Goal: Find specific page/section: Find specific page/section

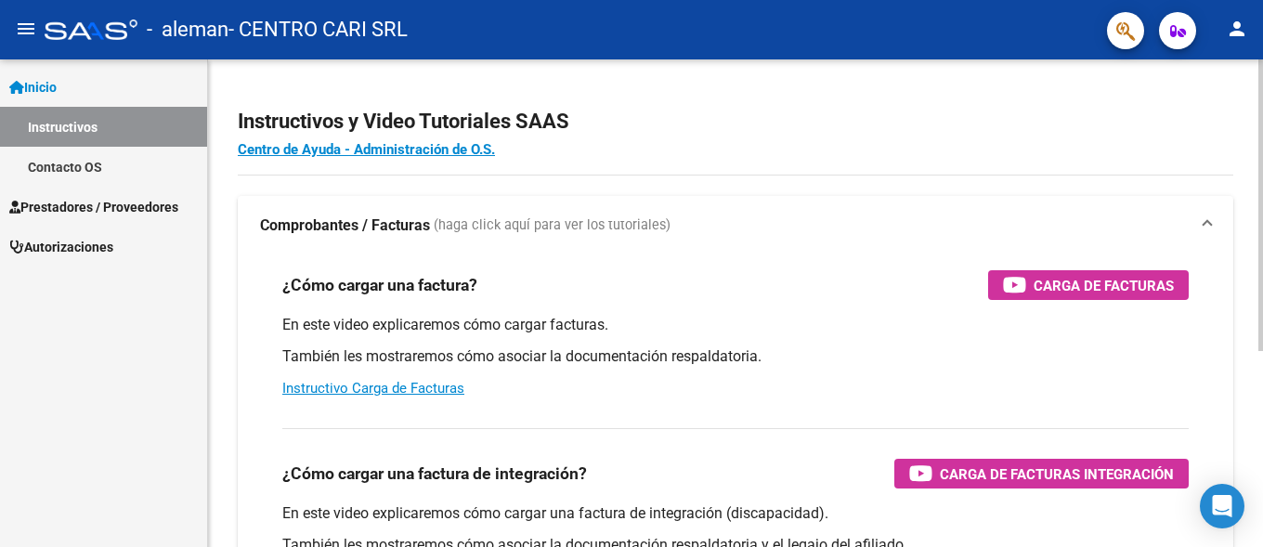
click at [916, 108] on h2 "Instructivos y Video Tutoriales SAAS" at bounding box center [735, 121] width 995 height 35
click at [45, 30] on div "- aleman - CENTRO CARI SRL" at bounding box center [568, 29] width 1047 height 41
click at [31, 30] on mat-icon "menu" at bounding box center [26, 29] width 22 height 22
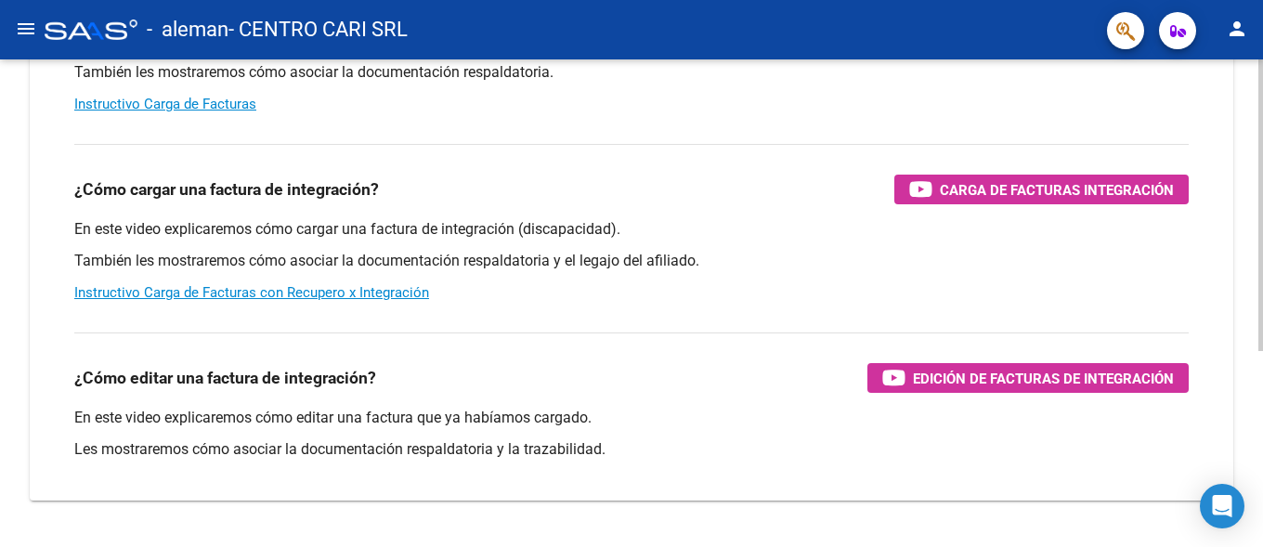
scroll to position [328, 0]
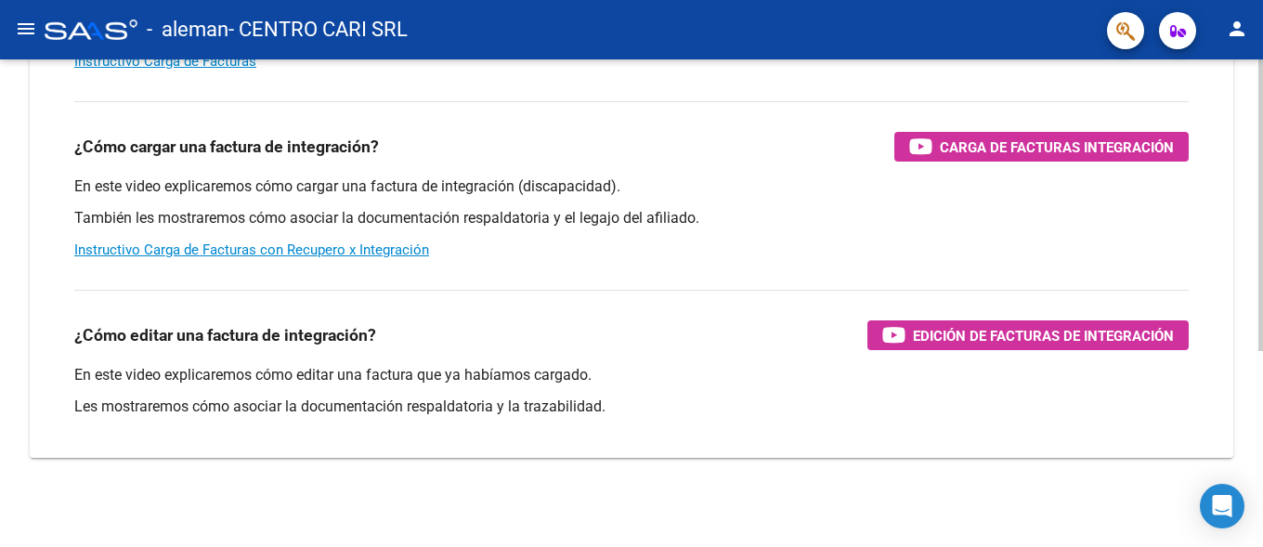
drag, startPoint x: 301, startPoint y: 367, endPoint x: 260, endPoint y: 359, distance: 41.5
click at [297, 367] on p "En este video explicaremos cómo editar una factura que ya habíamos cargado." at bounding box center [631, 375] width 1114 height 20
click at [237, 352] on div "¿Cómo editar una factura de integración? Edición de Facturas de integración En …" at bounding box center [631, 359] width 1159 height 168
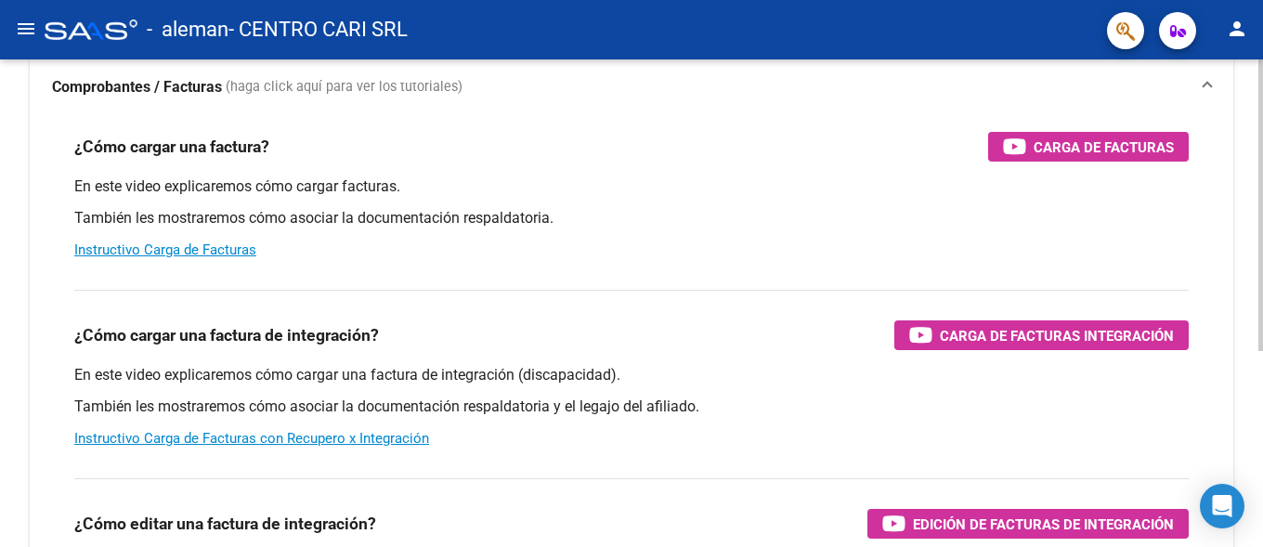
scroll to position [0, 0]
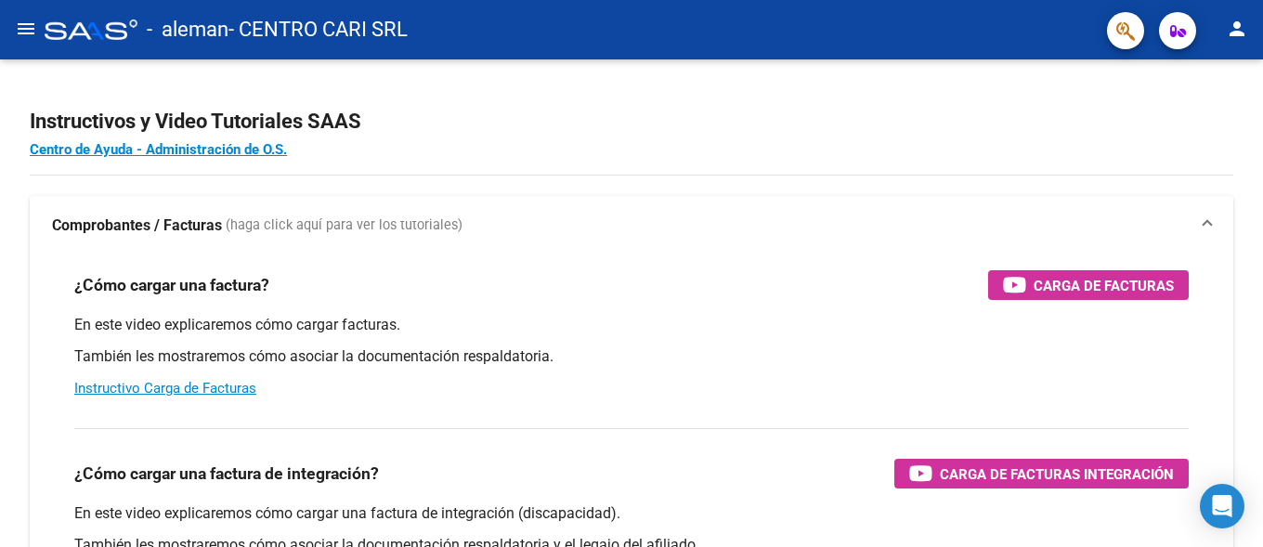
click at [1182, 34] on icon "button" at bounding box center [1178, 31] width 16 height 14
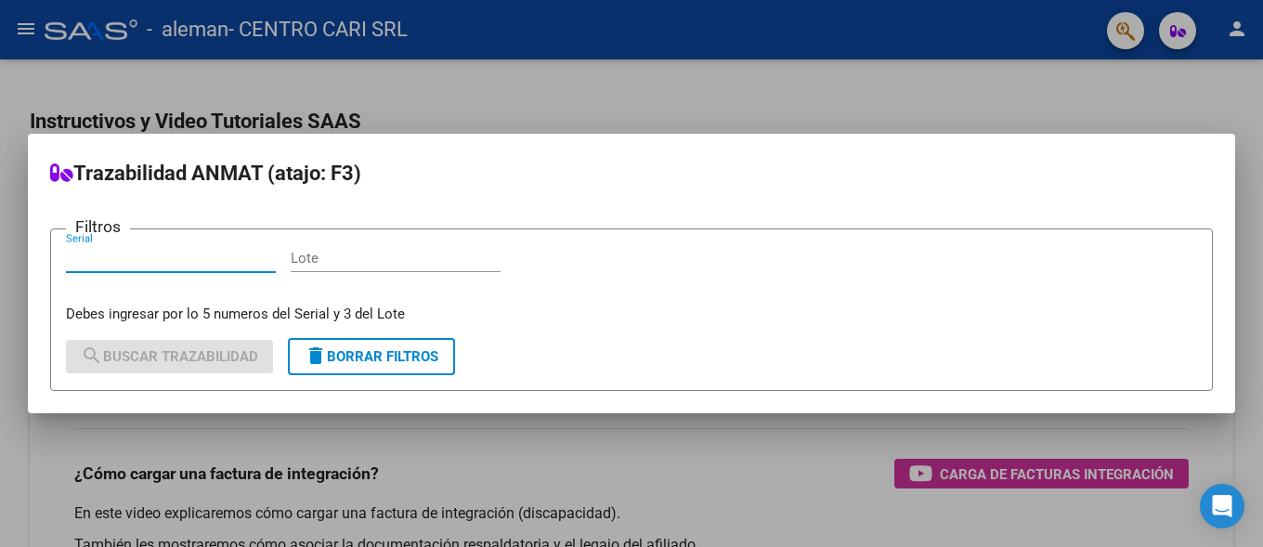
click at [631, 63] on div at bounding box center [631, 273] width 1263 height 547
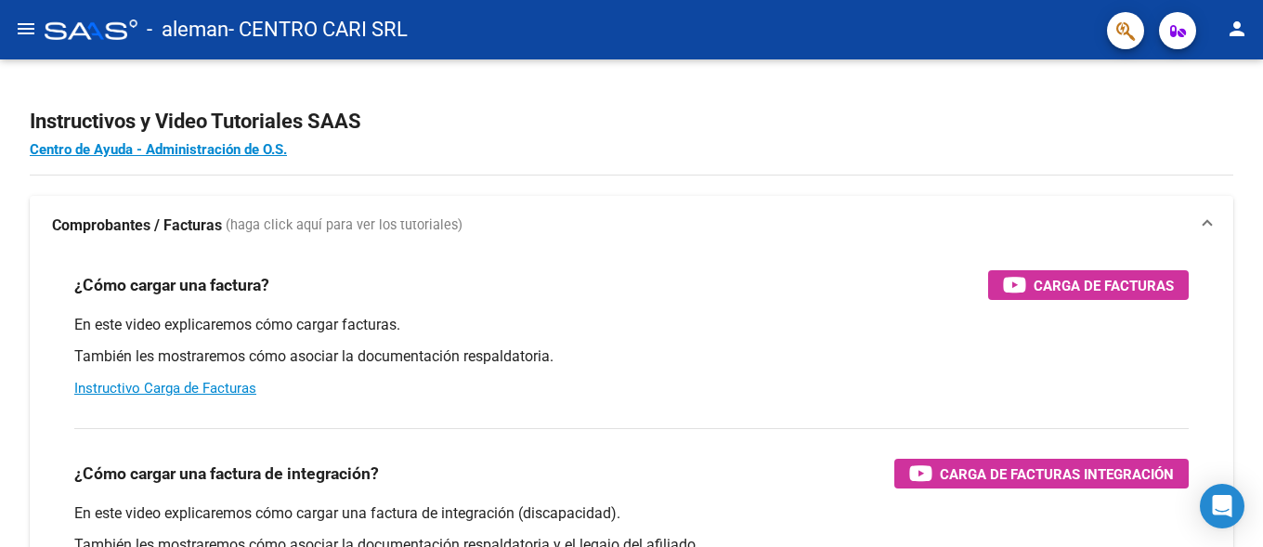
click at [45, 28] on div at bounding box center [91, 29] width 93 height 20
click at [32, 32] on mat-icon "menu" at bounding box center [26, 29] width 22 height 22
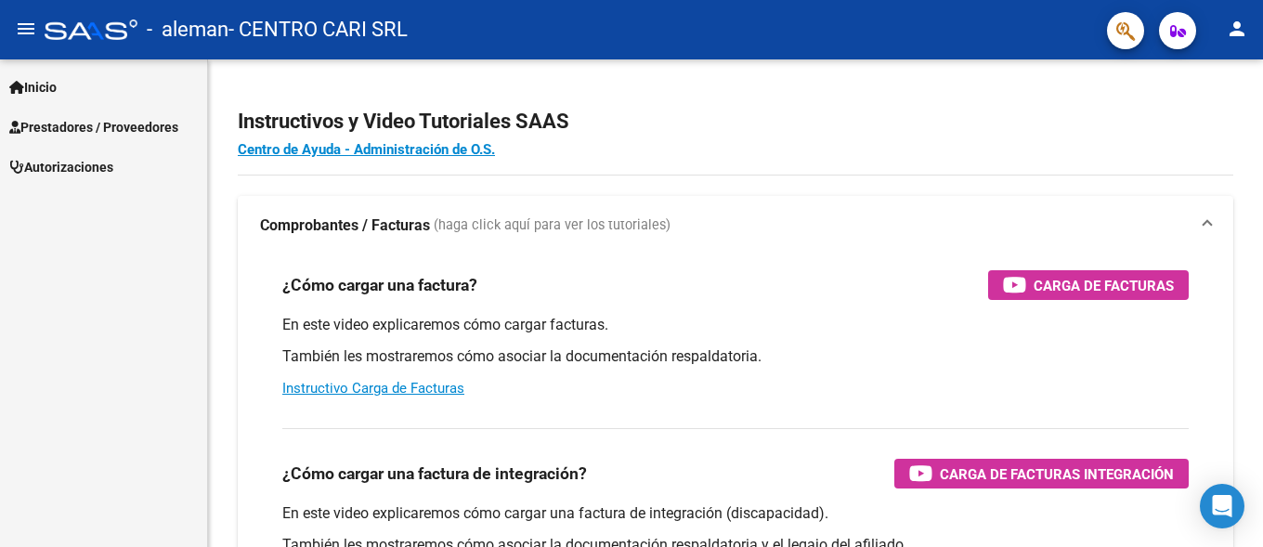
click at [83, 122] on span "Prestadores / Proveedores" at bounding box center [93, 127] width 169 height 20
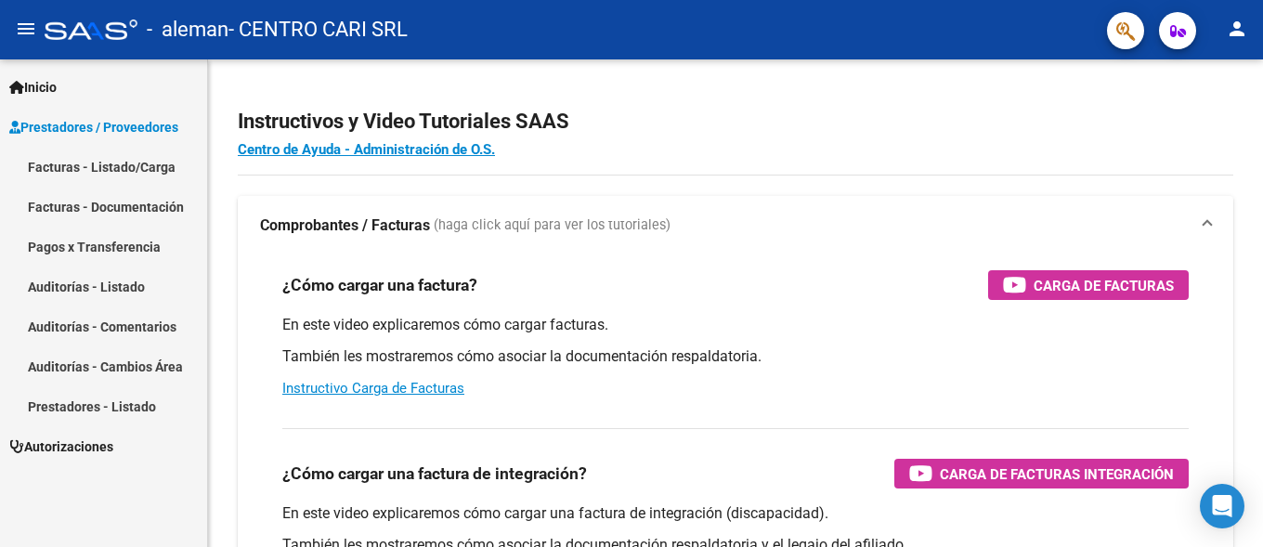
click at [168, 162] on link "Facturas - Listado/Carga" at bounding box center [103, 167] width 207 height 40
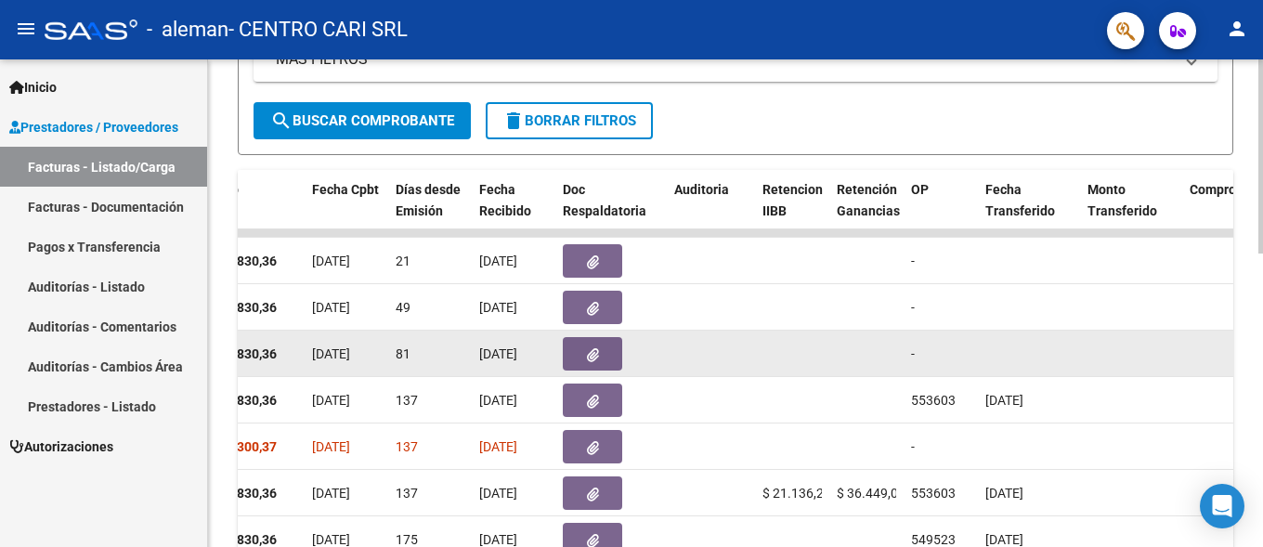
scroll to position [550, 0]
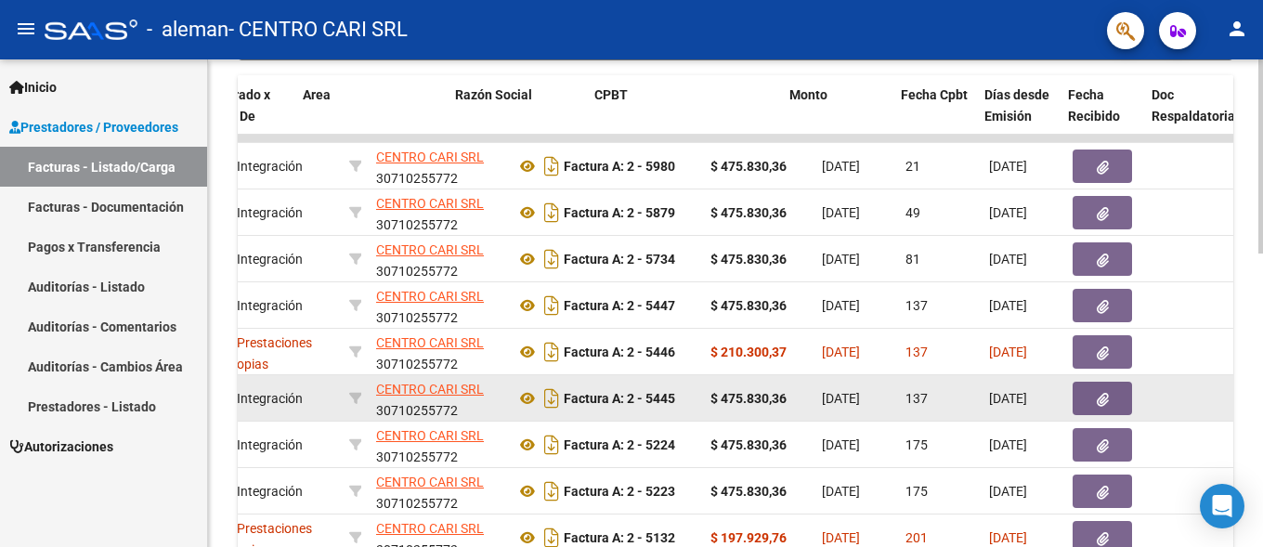
drag, startPoint x: 431, startPoint y: 418, endPoint x: 159, endPoint y: 415, distance: 272.1
click at [898, 415] on datatable-body-cell "137" at bounding box center [940, 397] width 84 height 45
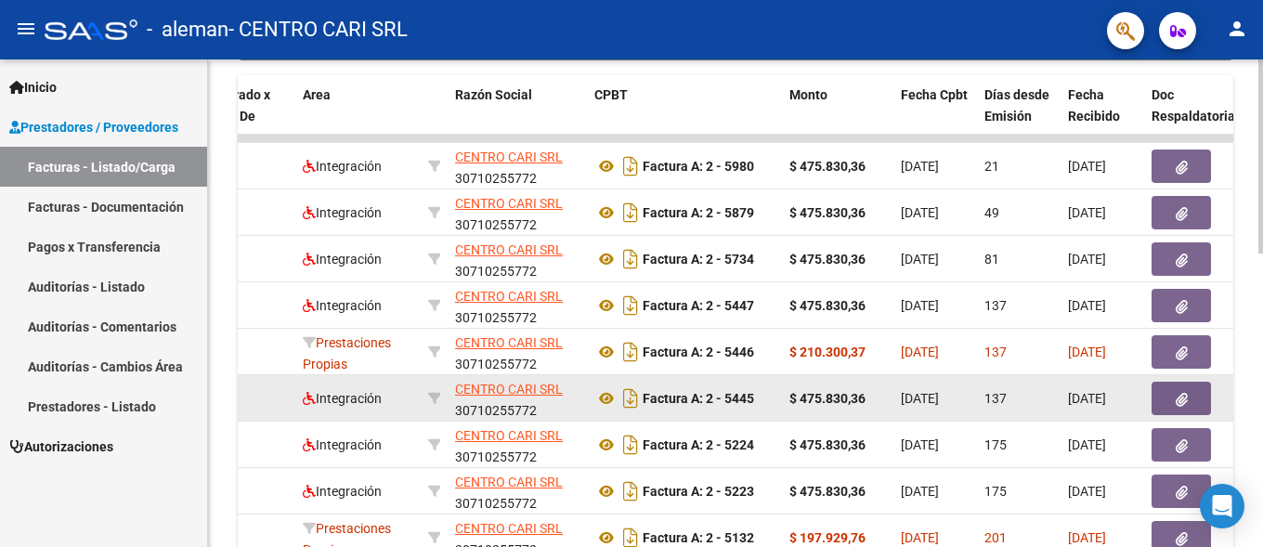
click at [709, 379] on datatable-body-cell "Factura A: 2 - 5445" at bounding box center [684, 397] width 195 height 45
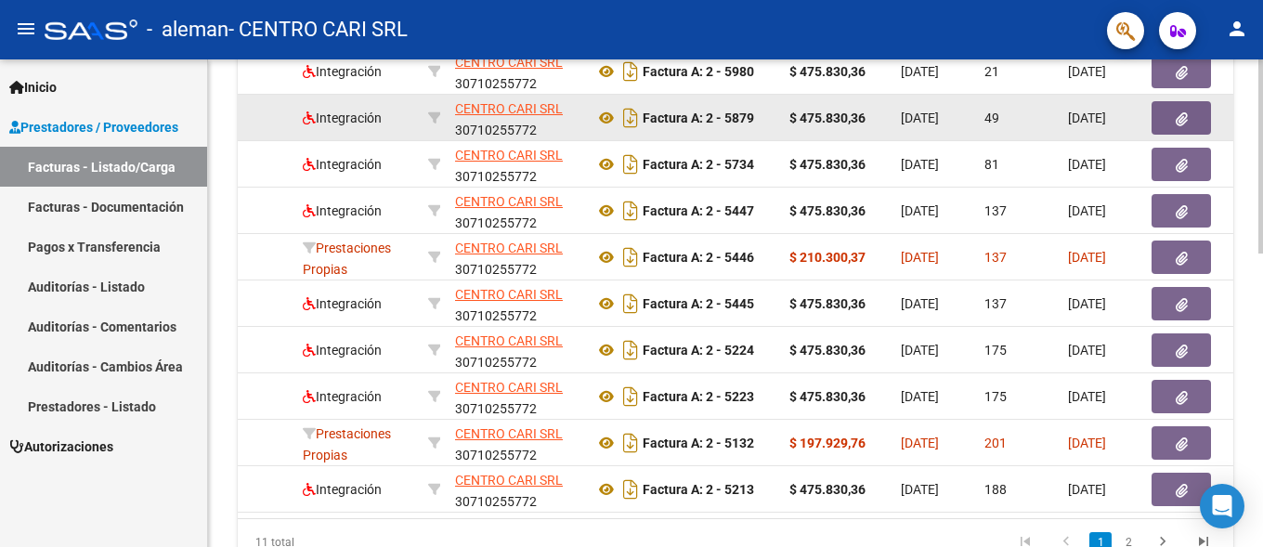
scroll to position [739, 0]
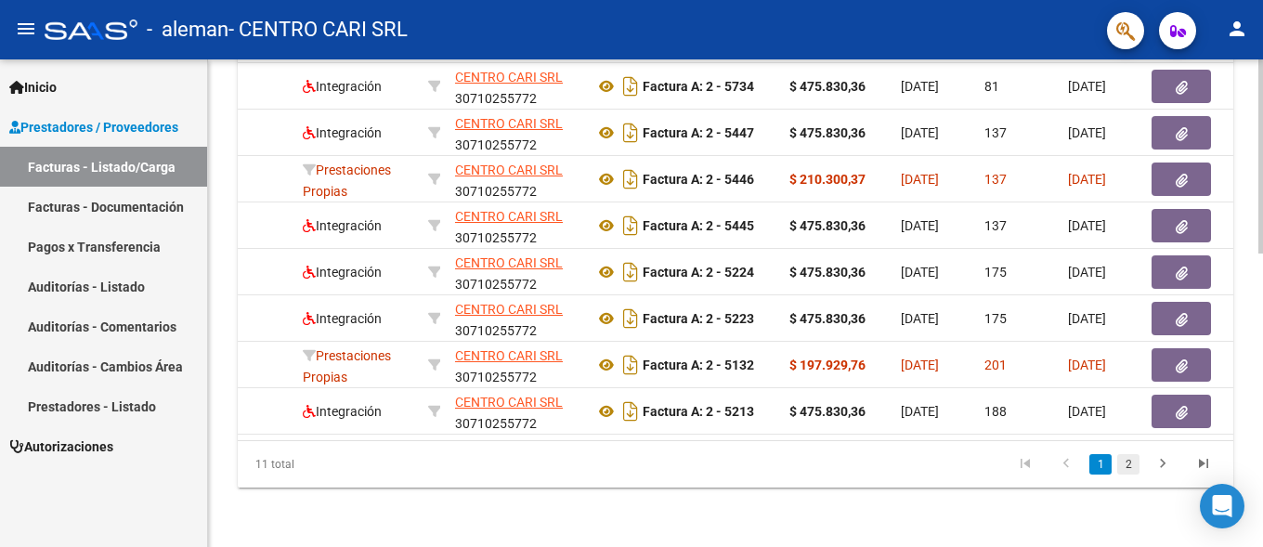
click at [1125, 470] on link "2" at bounding box center [1128, 464] width 22 height 20
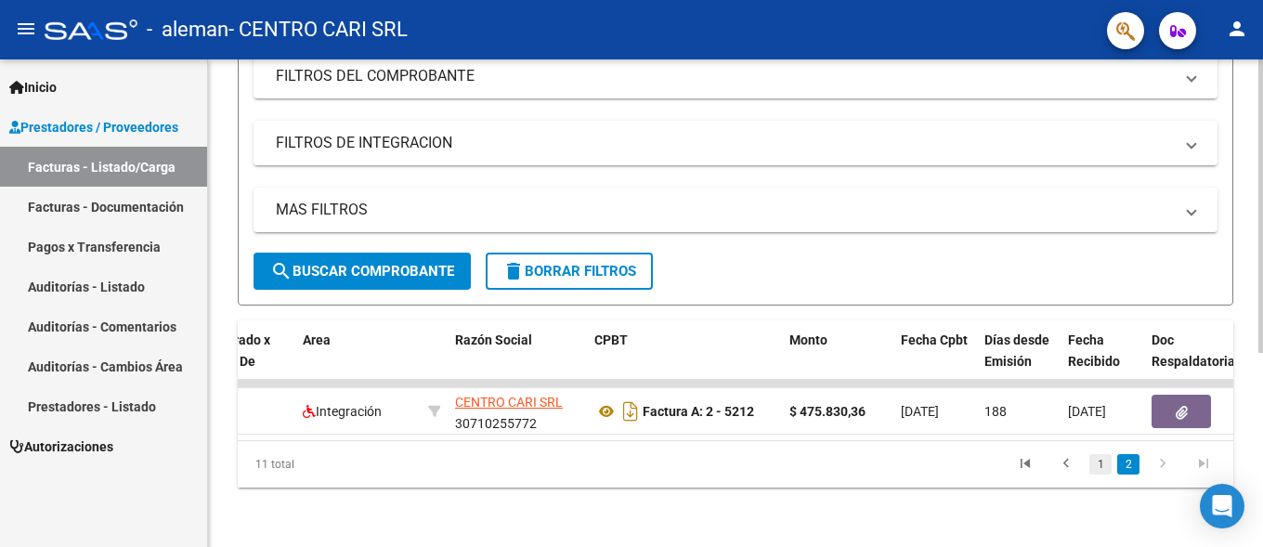
click at [1094, 465] on link "1" at bounding box center [1100, 464] width 22 height 20
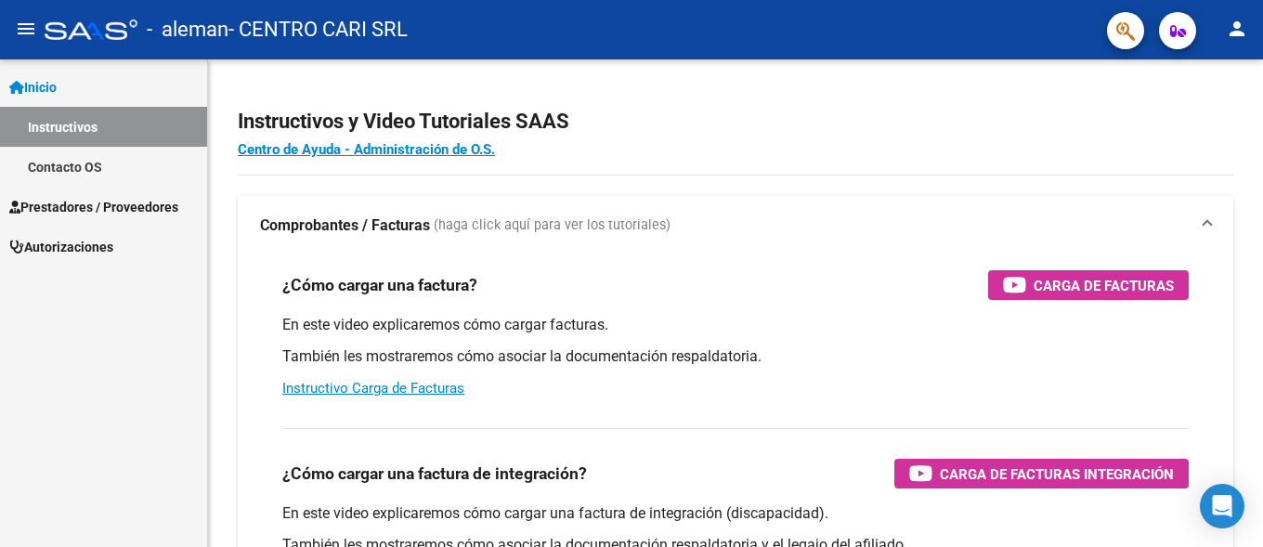
click at [51, 214] on span "Prestadores / Proveedores" at bounding box center [93, 207] width 169 height 20
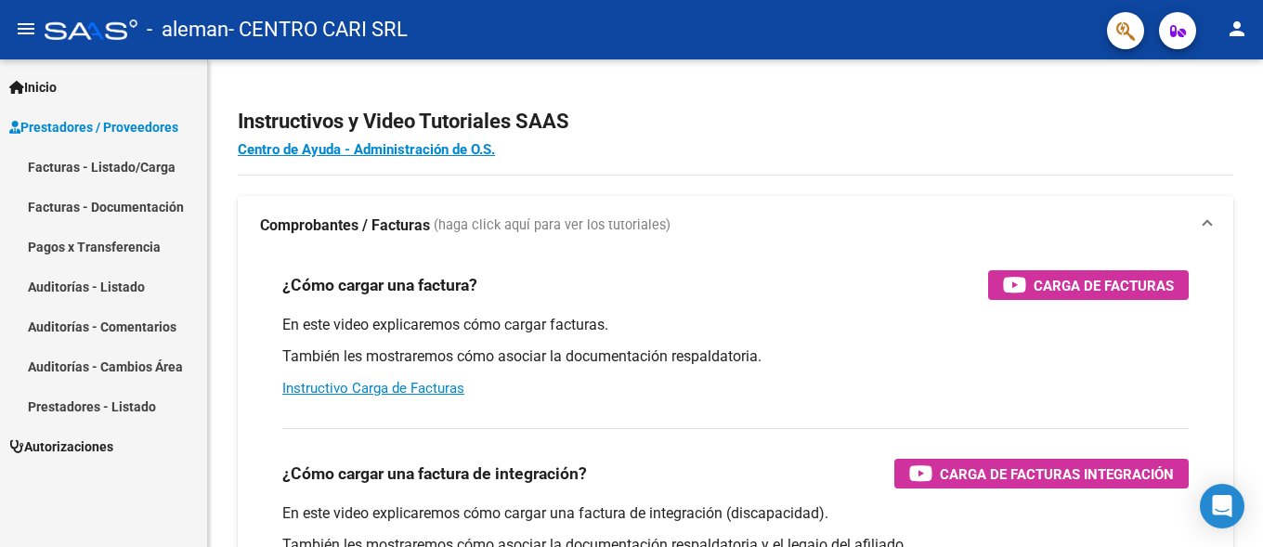
click at [123, 206] on link "Facturas - Documentación" at bounding box center [103, 207] width 207 height 40
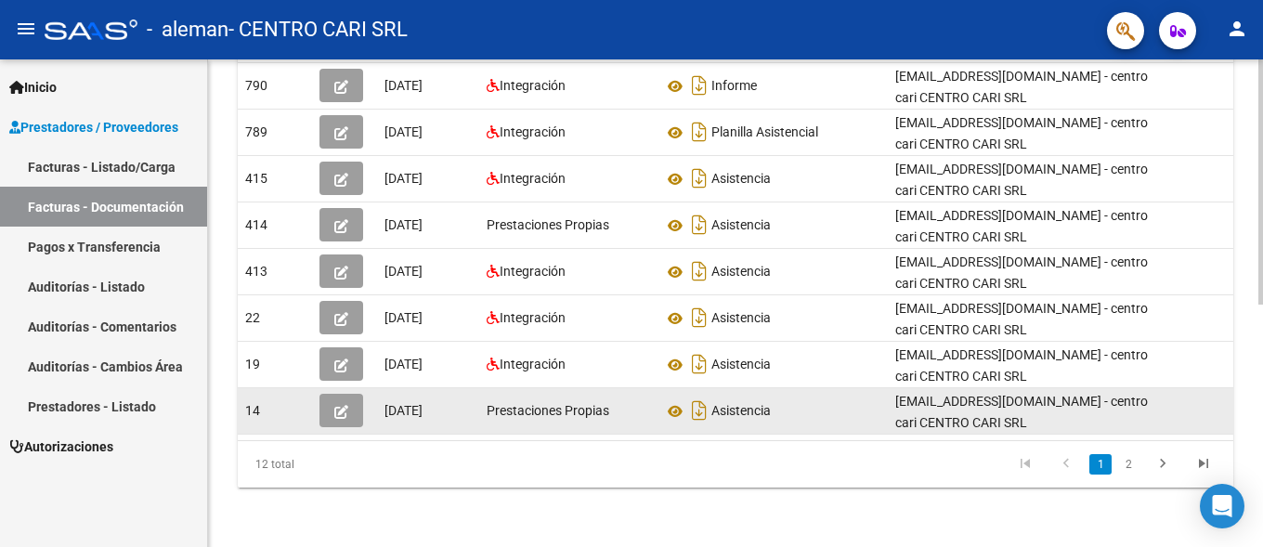
scroll to position [483, 0]
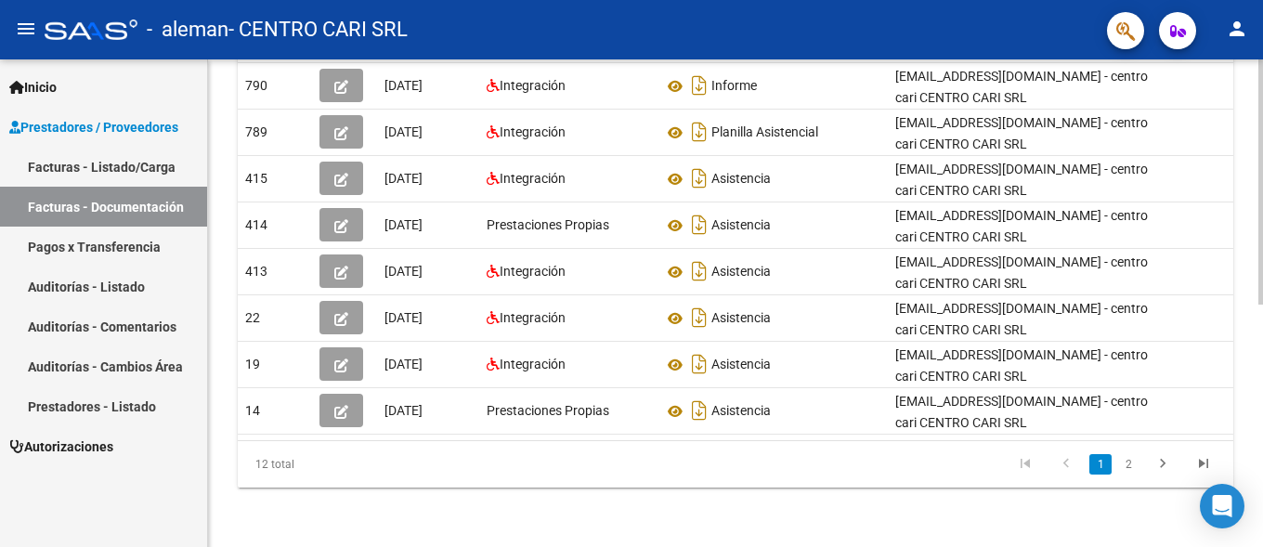
drag, startPoint x: 454, startPoint y: 422, endPoint x: 339, endPoint y: 430, distance: 115.4
click at [339, 430] on datatable-body "1206 02/09/2025 Integración Asistencia cari@centrocari.com.ar - centro cari CEN…" at bounding box center [735, 205] width 995 height 470
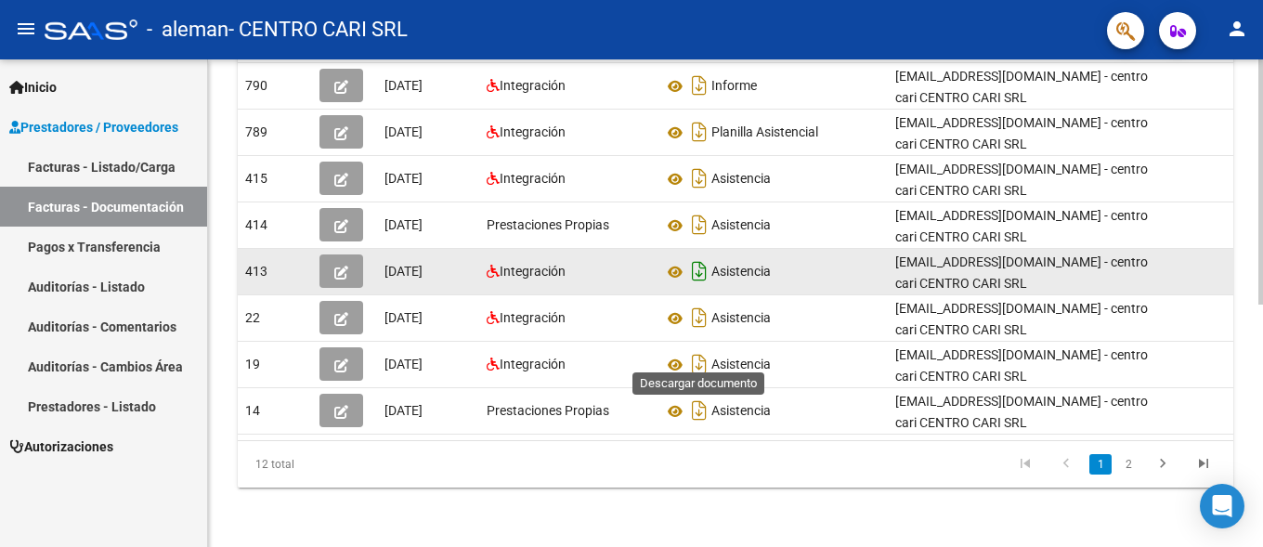
scroll to position [104, 0]
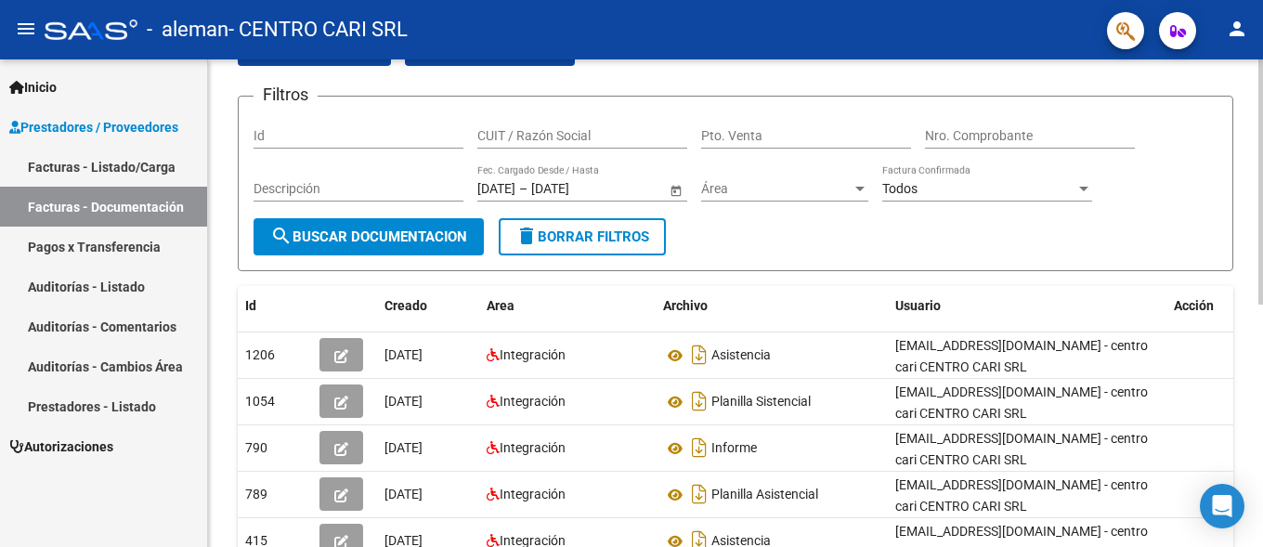
click at [840, 229] on form "Filtros Id CUIT / Razón Social Pto. Venta Nro. Comprobante Descripción 23/03/20…" at bounding box center [735, 183] width 995 height 175
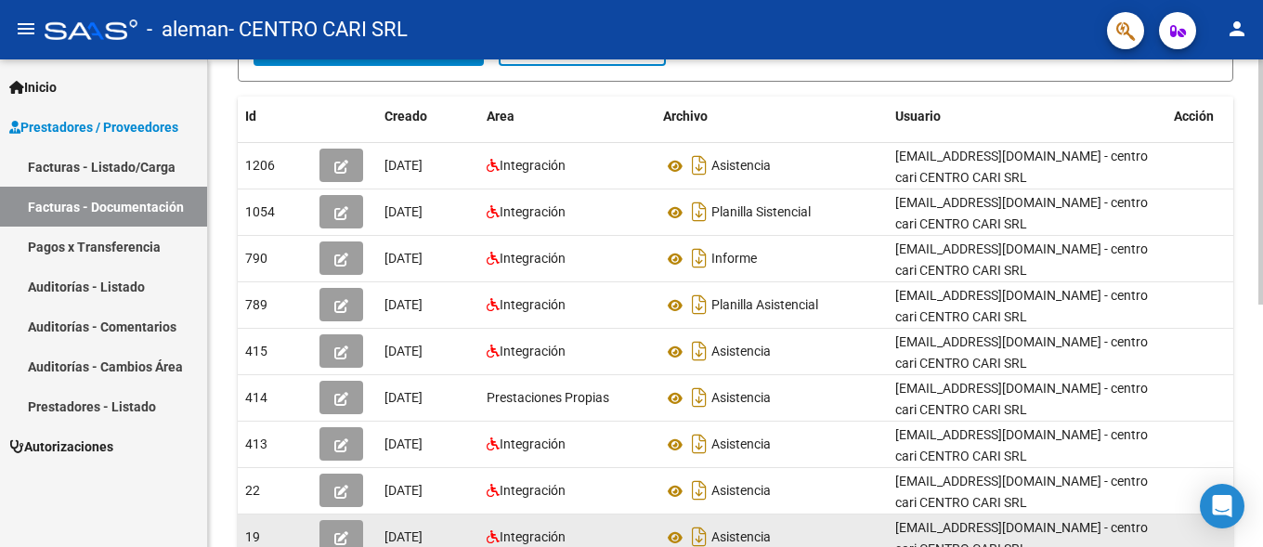
scroll to position [9, 0]
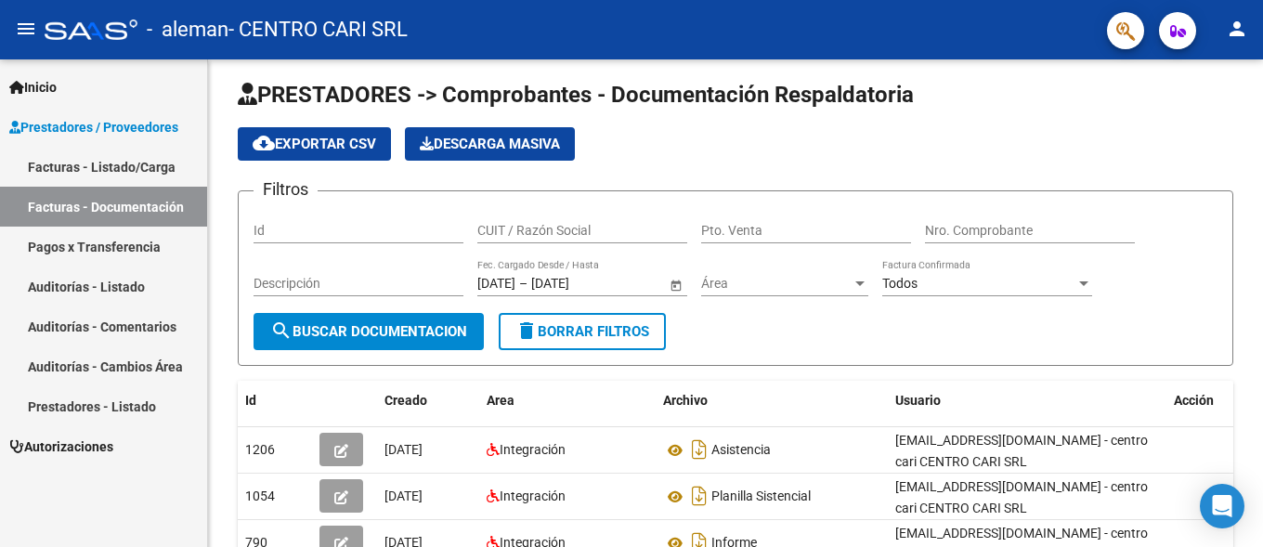
click at [44, 212] on link "Facturas - Documentación" at bounding box center [103, 207] width 207 height 40
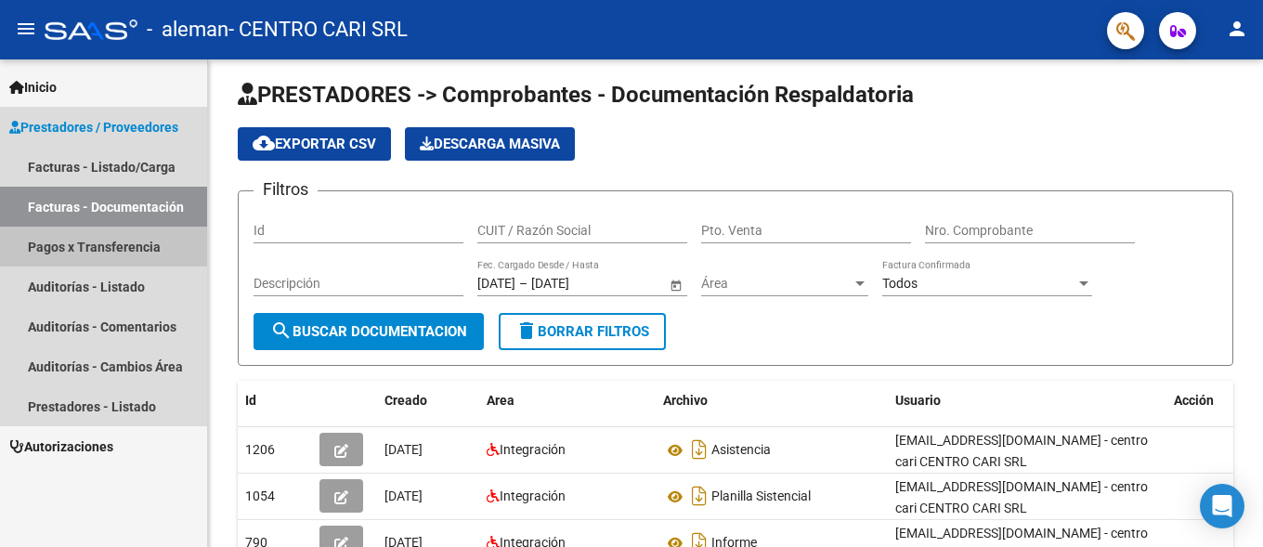
click at [80, 241] on link "Pagos x Transferencia" at bounding box center [103, 247] width 207 height 40
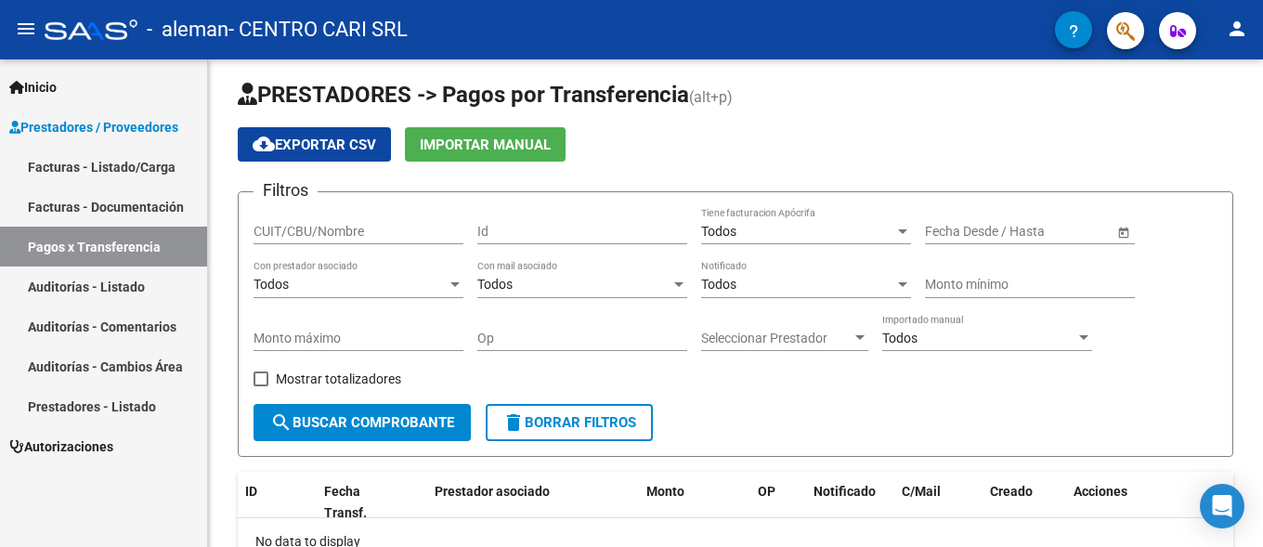
click at [65, 292] on link "Auditorías - Listado" at bounding box center [103, 286] width 207 height 40
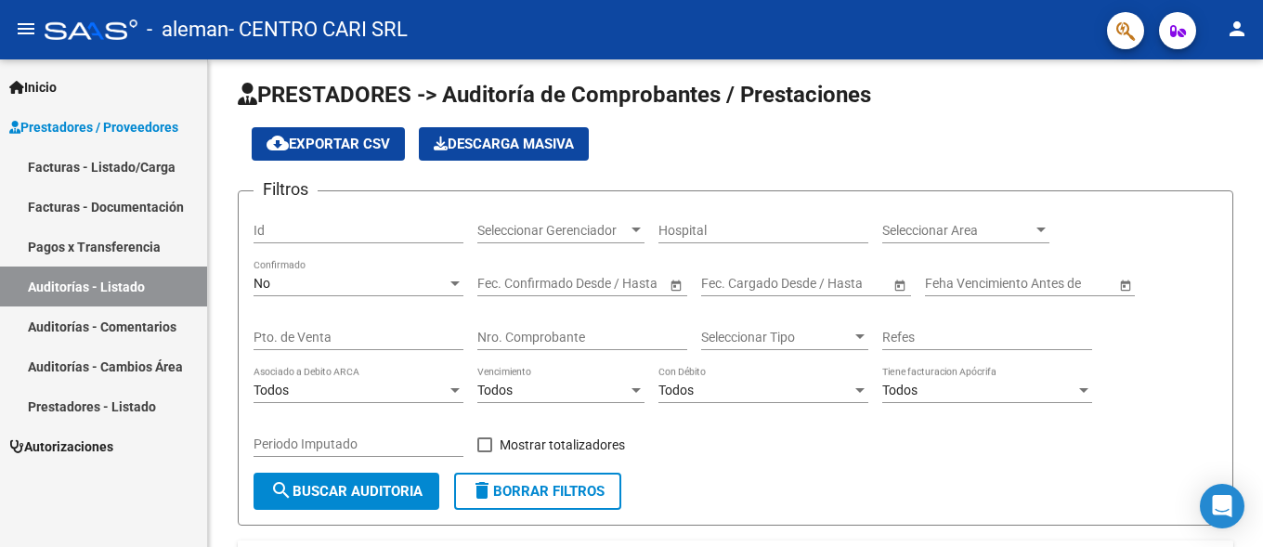
click at [113, 163] on link "Facturas - Listado/Carga" at bounding box center [103, 167] width 207 height 40
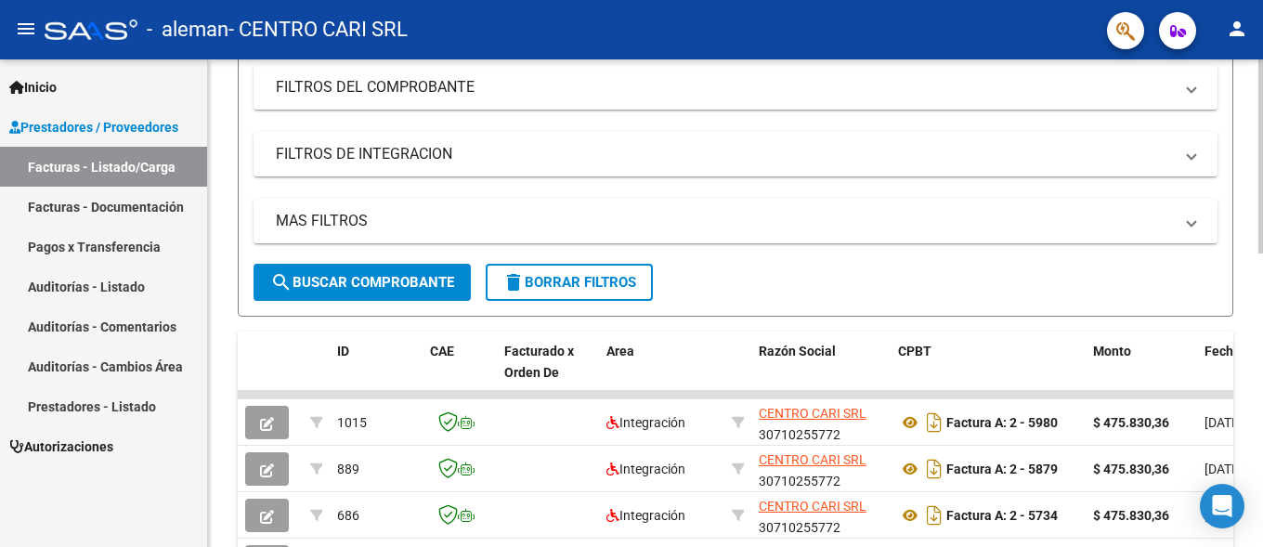
scroll to position [388, 0]
